Goal: Information Seeking & Learning: Learn about a topic

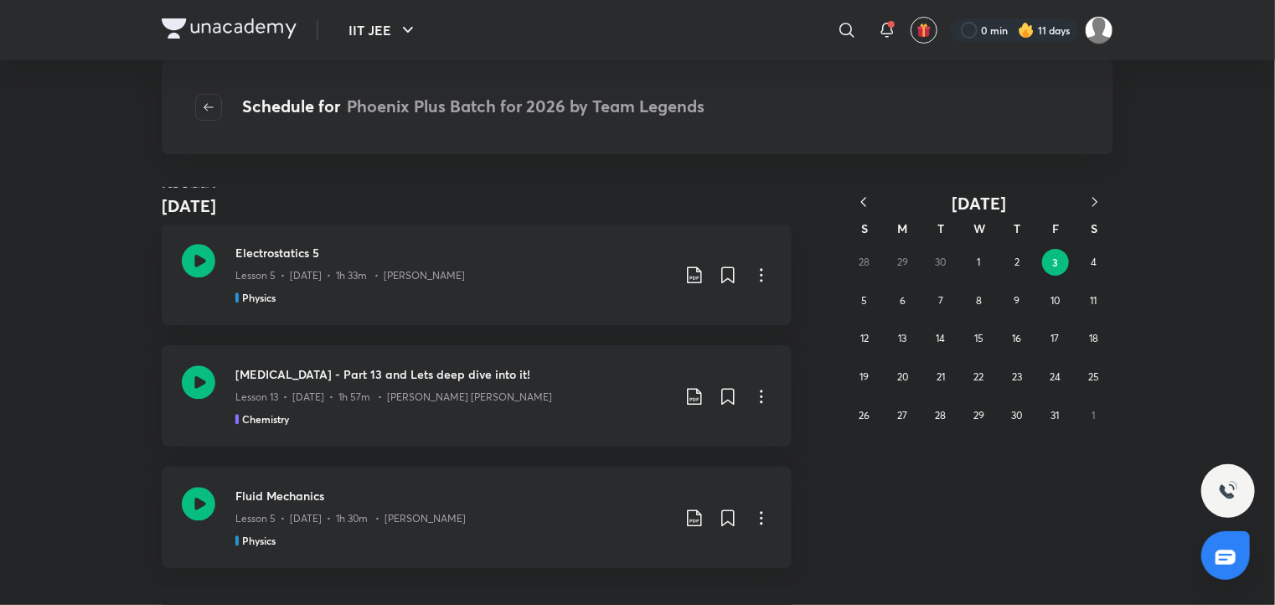
scroll to position [12410, 0]
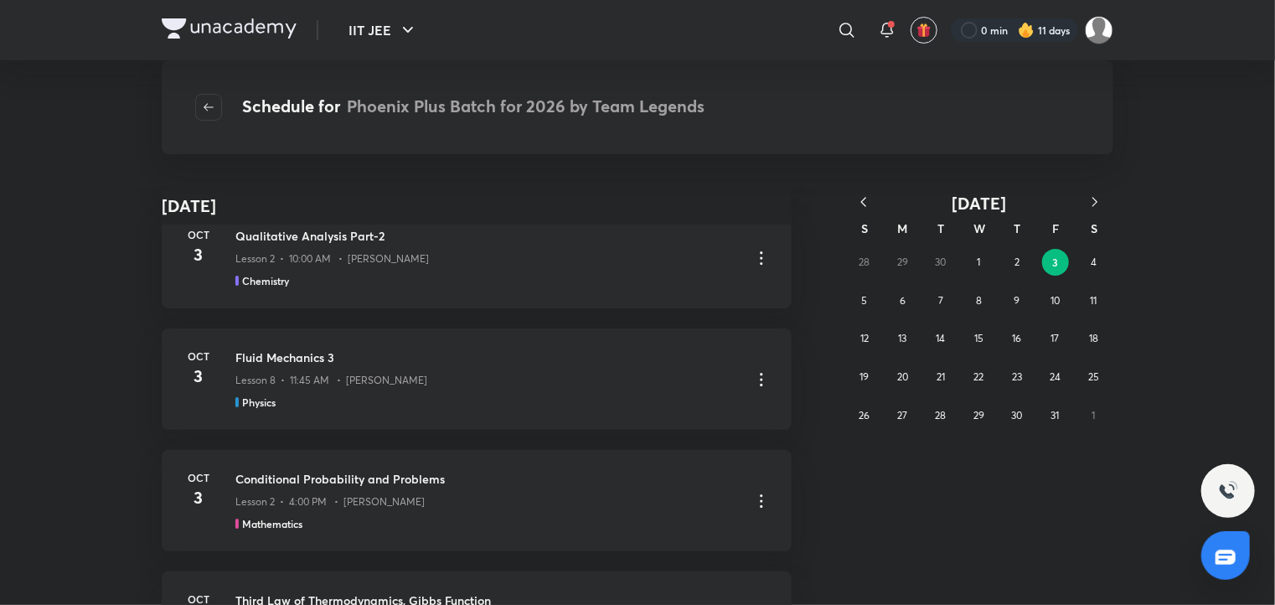
click at [862, 199] on icon "button" at bounding box center [863, 201] width 17 height 17
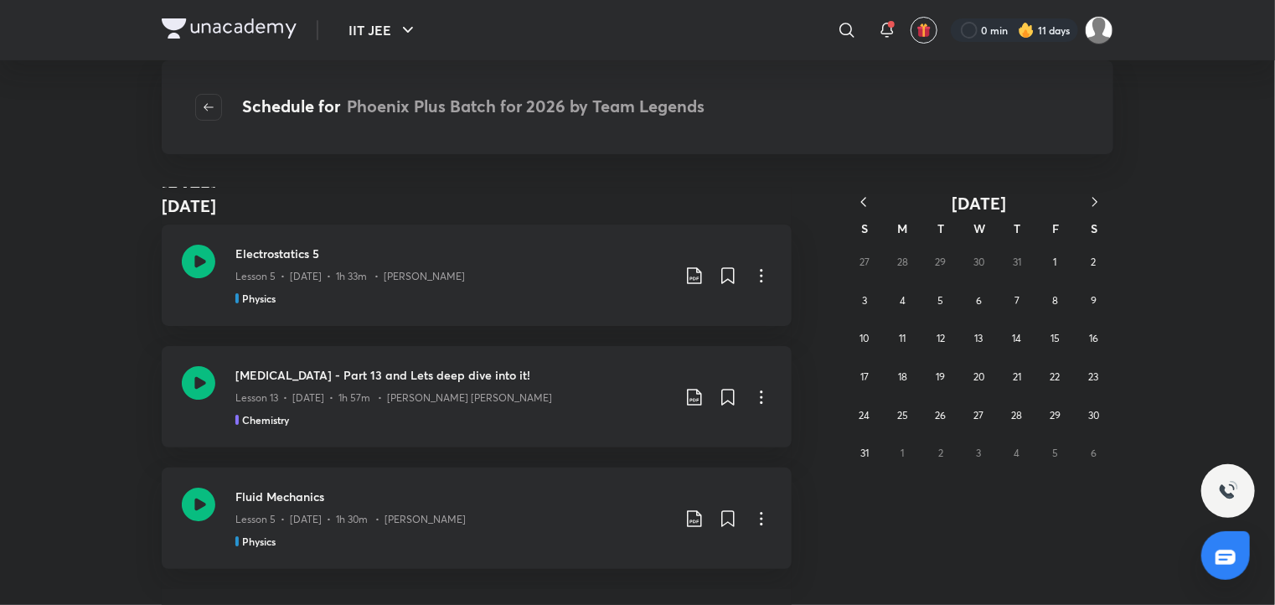
scroll to position [16481, 0]
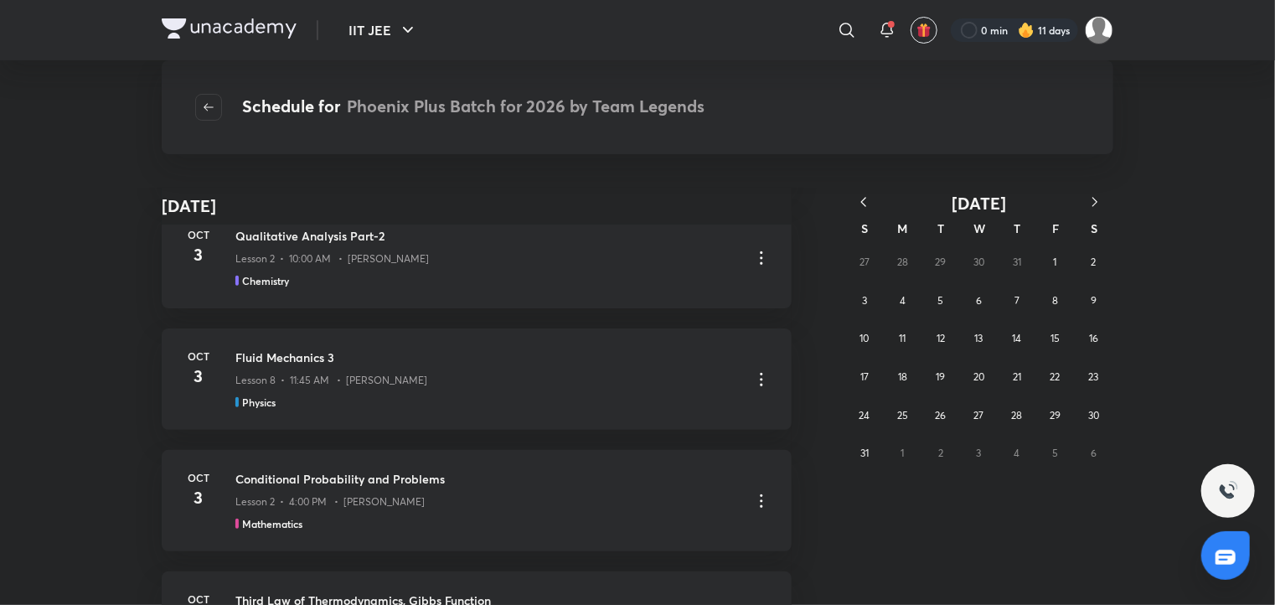
click at [862, 199] on icon "button" at bounding box center [863, 201] width 17 height 17
click at [1082, 342] on button "19" at bounding box center [1093, 338] width 27 height 27
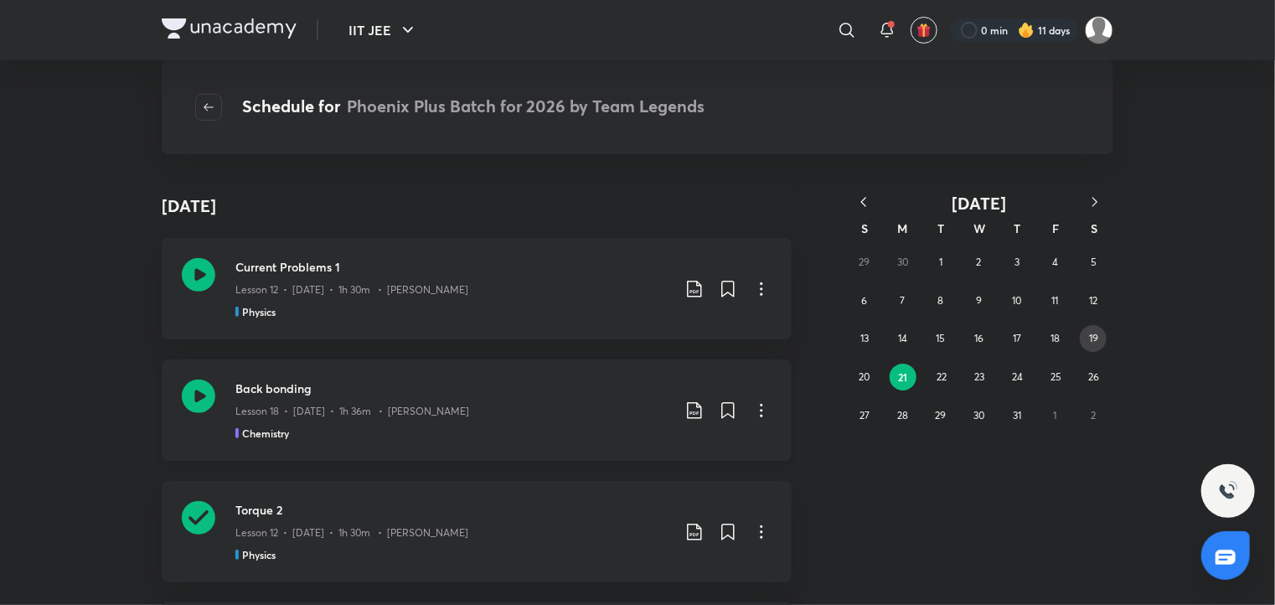
scroll to position [588, 0]
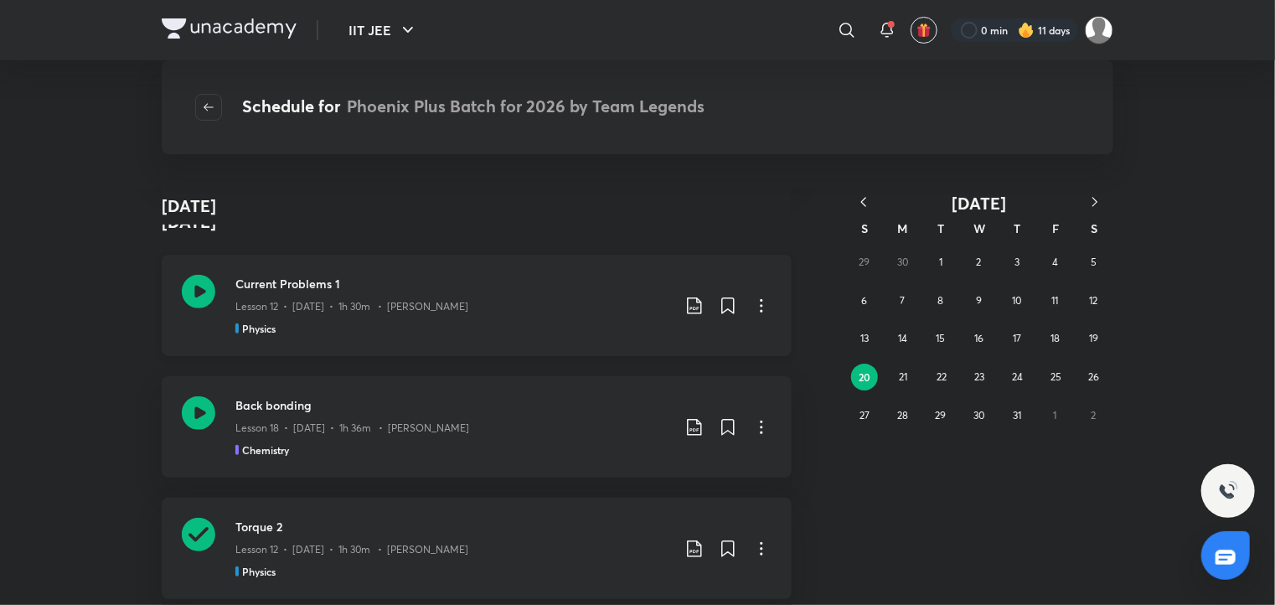
click at [202, 298] on icon at bounding box center [199, 292] width 34 height 34
